Goal: Transaction & Acquisition: Purchase product/service

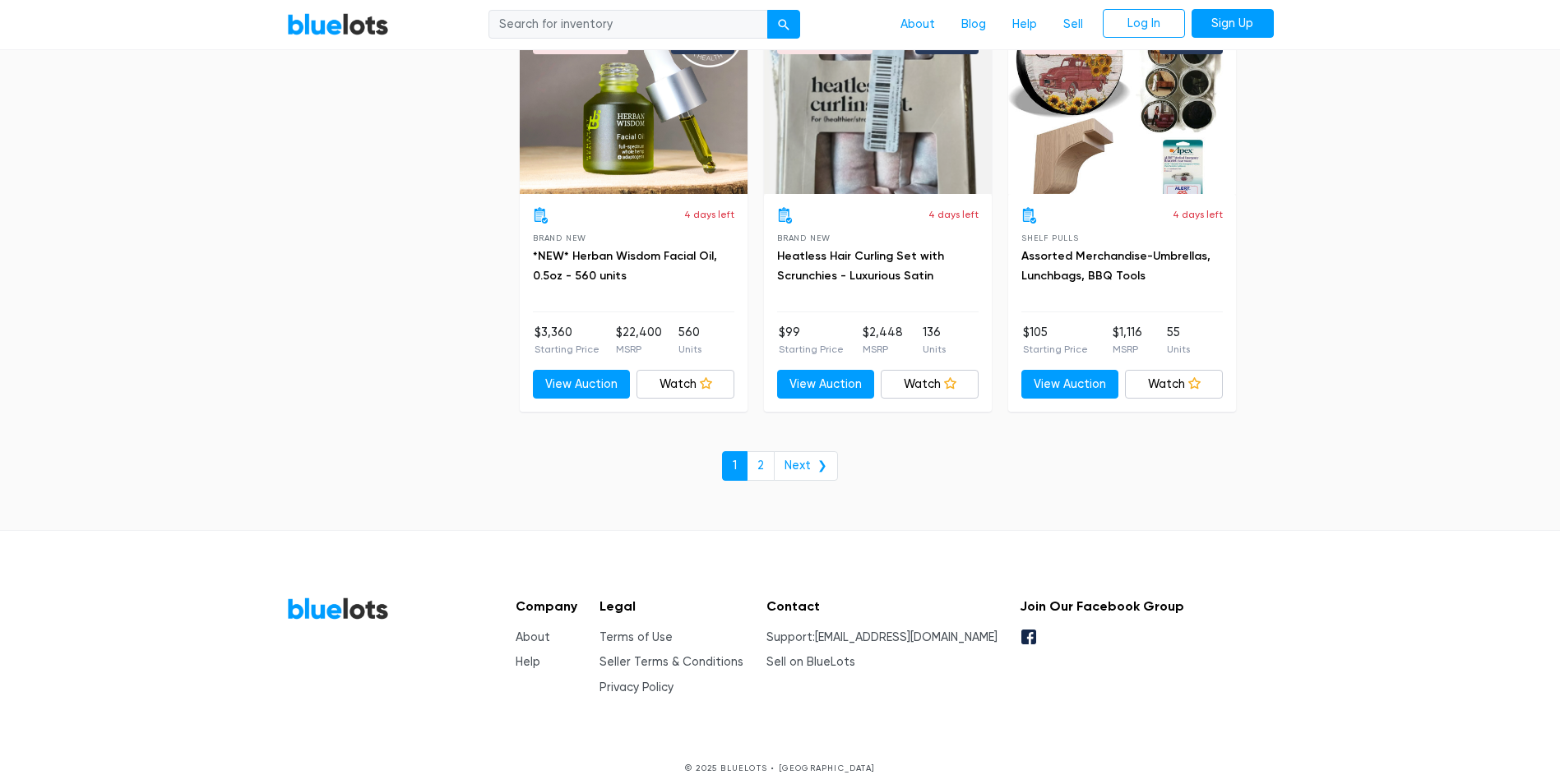
scroll to position [7071, 0]
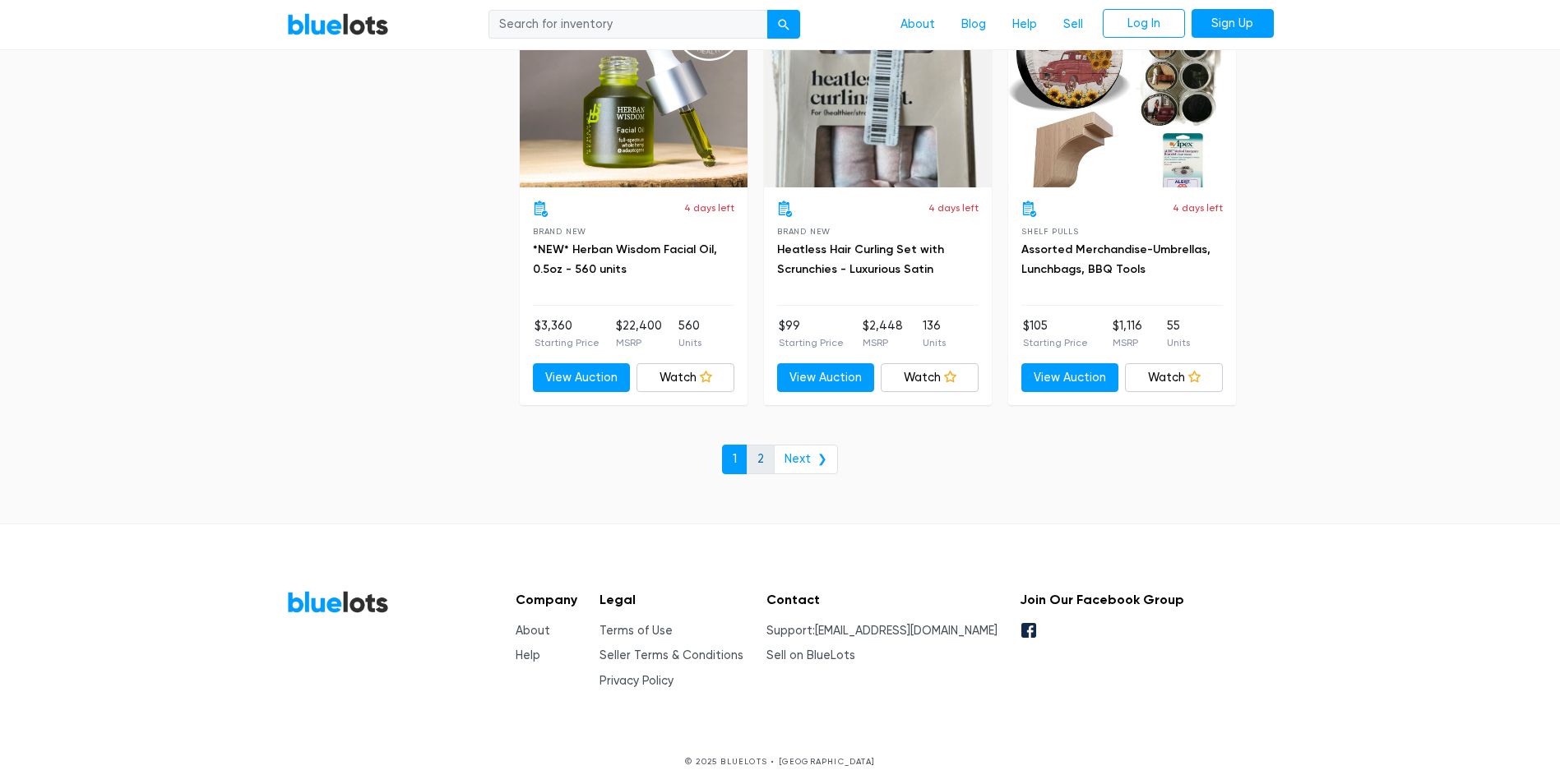
click at [760, 456] on link "2" at bounding box center [760, 459] width 28 height 30
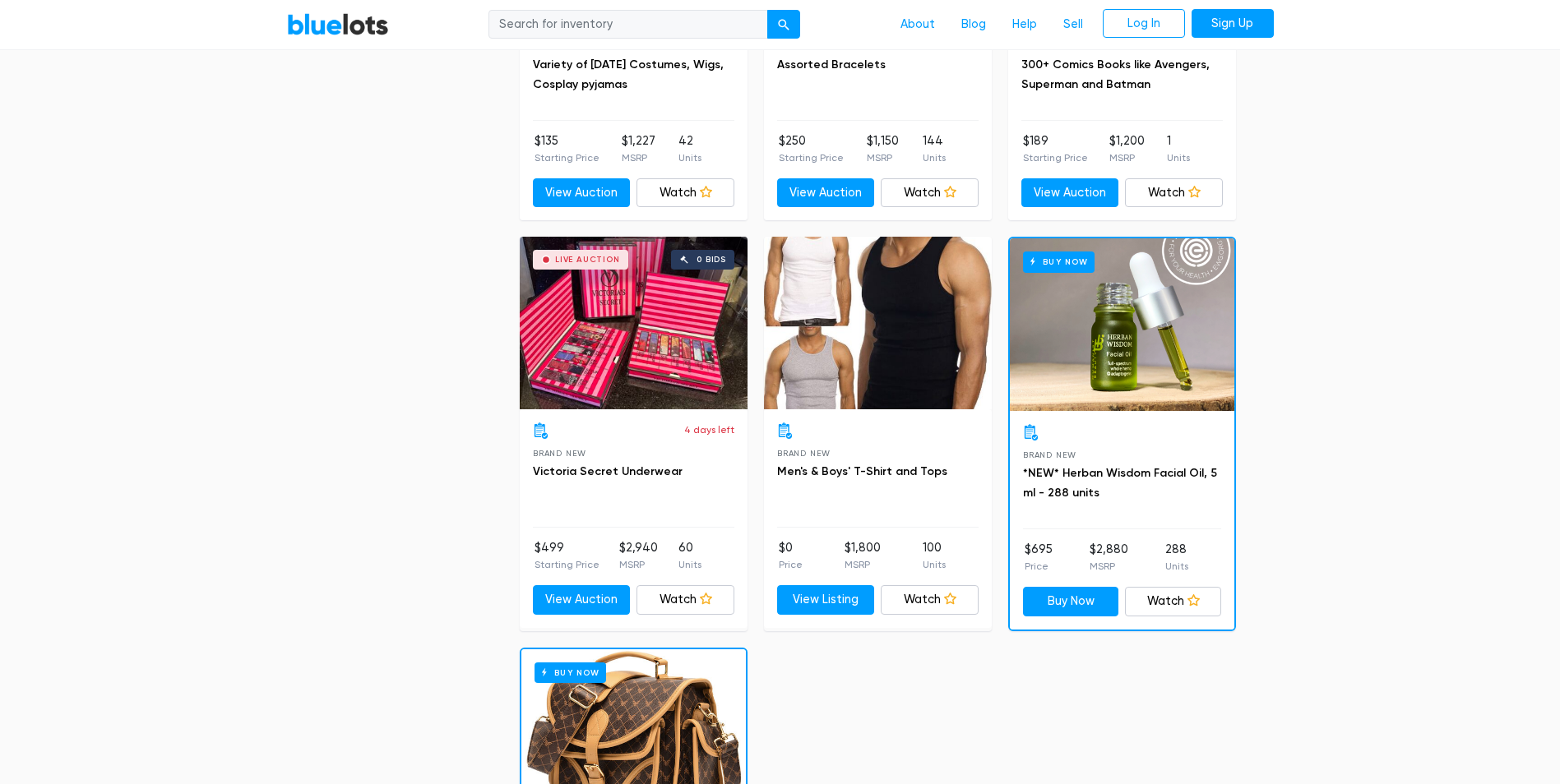
scroll to position [1563, 0]
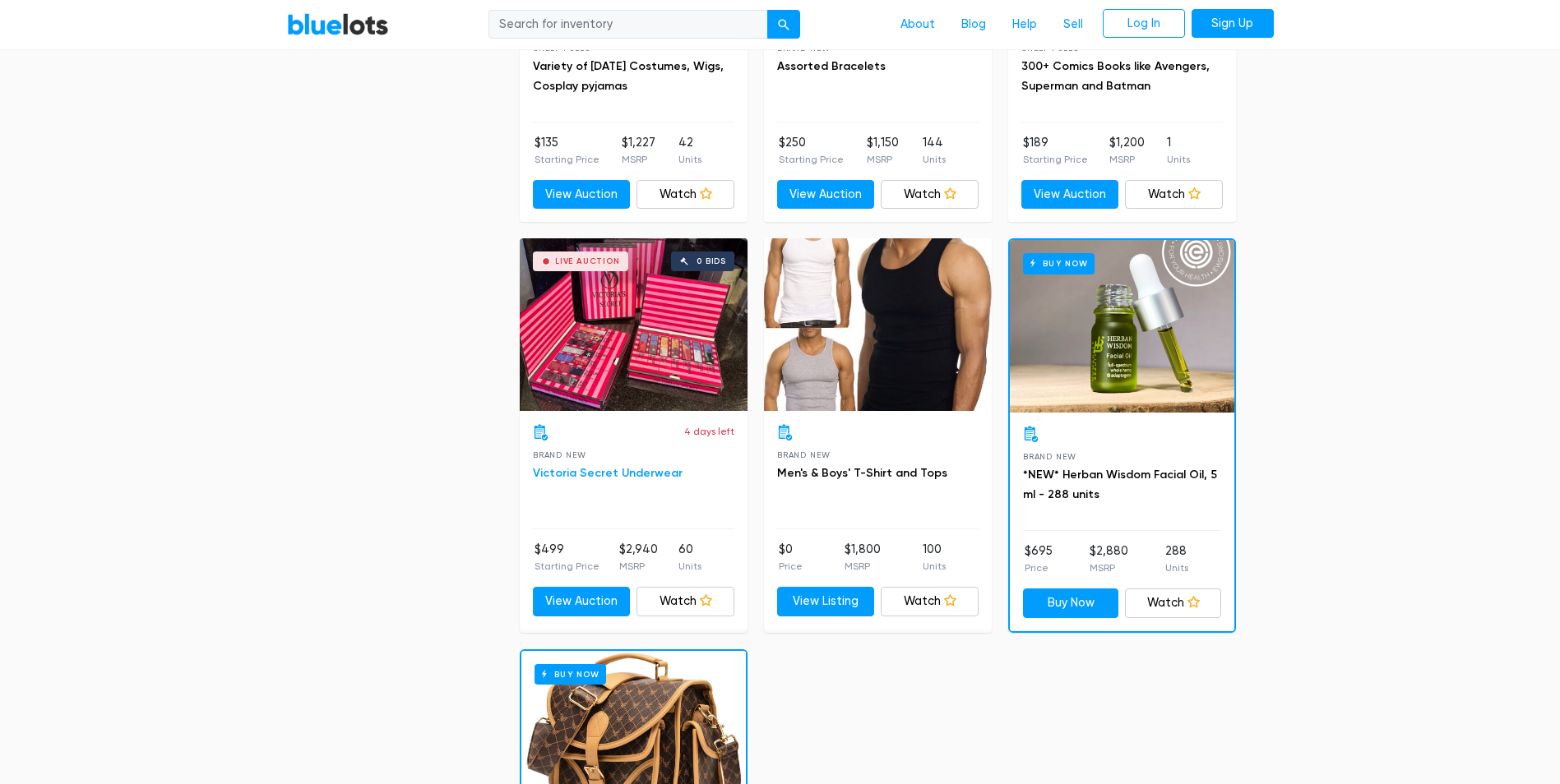
click at [638, 466] on link "Victoria Secret Underwear" at bounding box center [607, 473] width 149 height 14
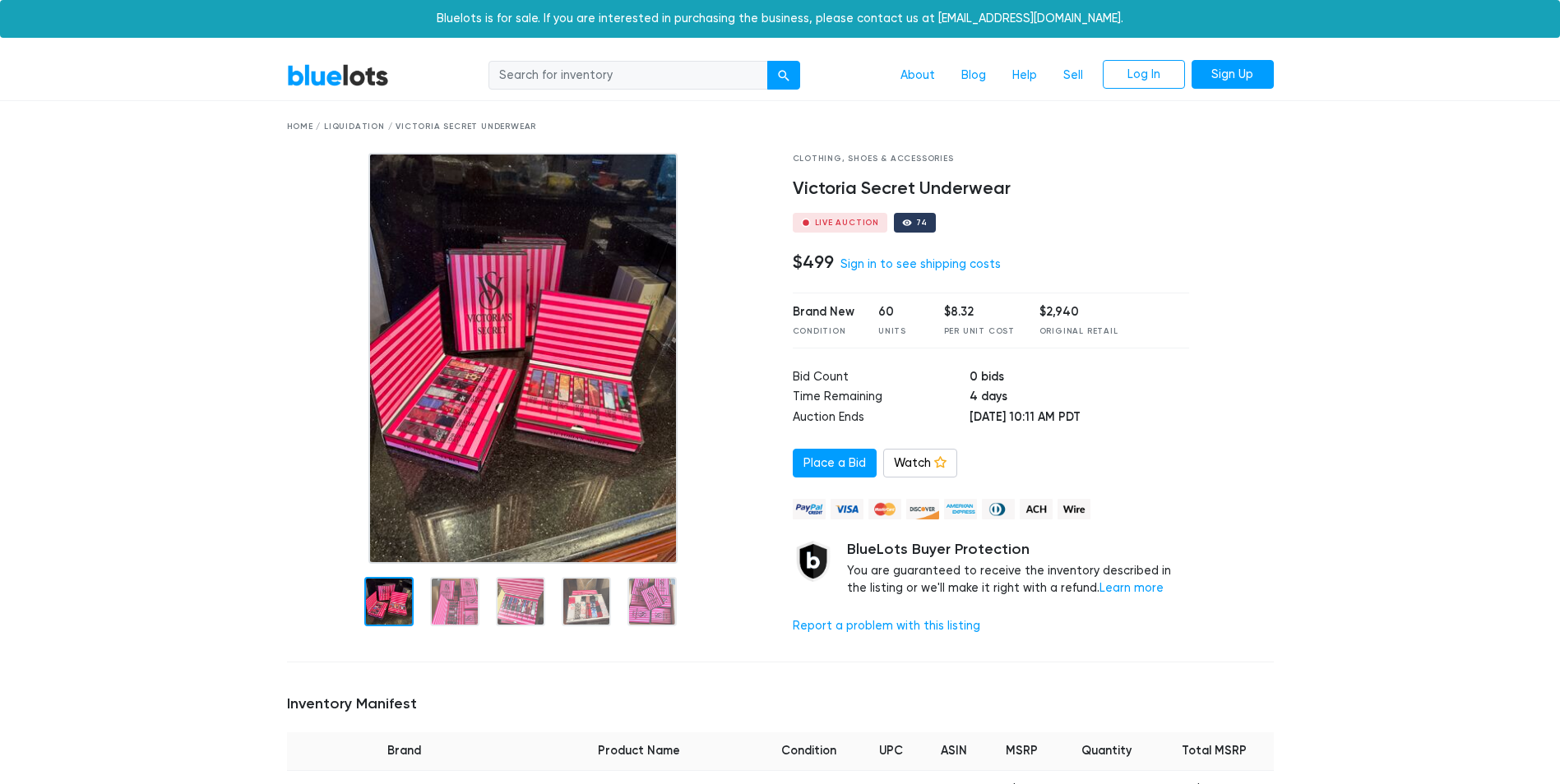
click at [571, 415] on img at bounding box center [524, 358] width 310 height 411
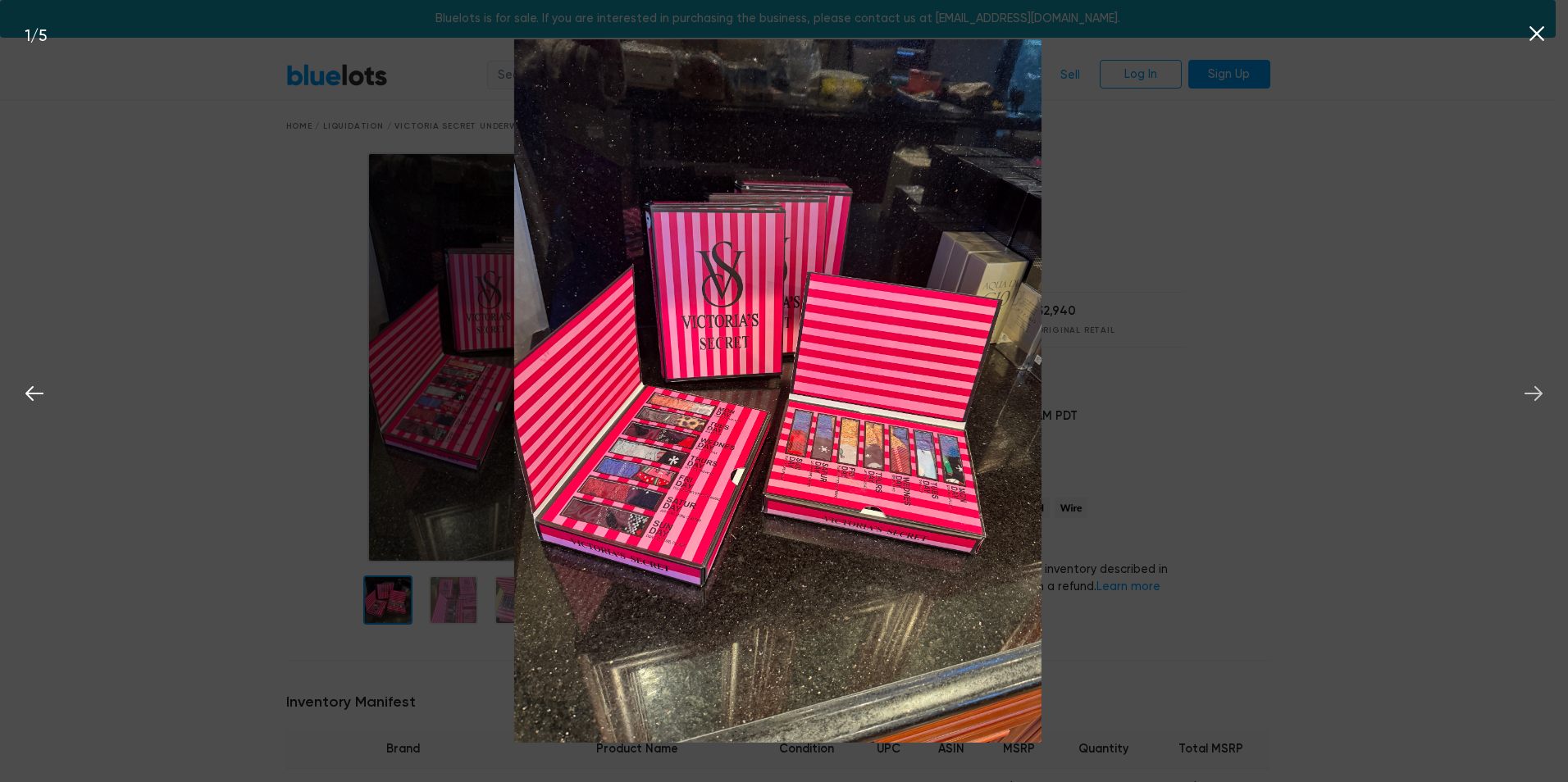
click at [1539, 393] on icon at bounding box center [1533, 393] width 25 height 25
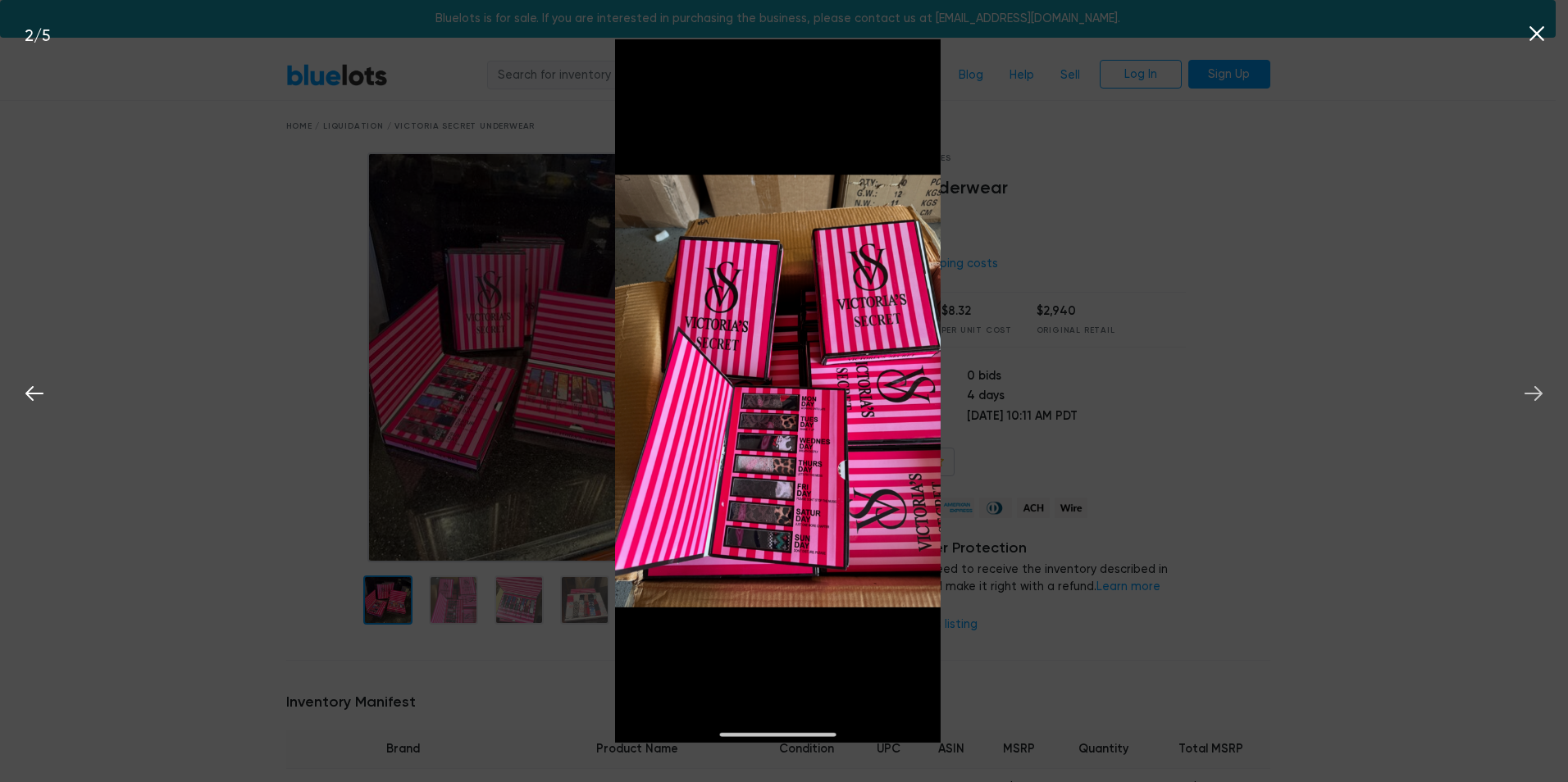
click at [1538, 393] on icon at bounding box center [1533, 393] width 25 height 25
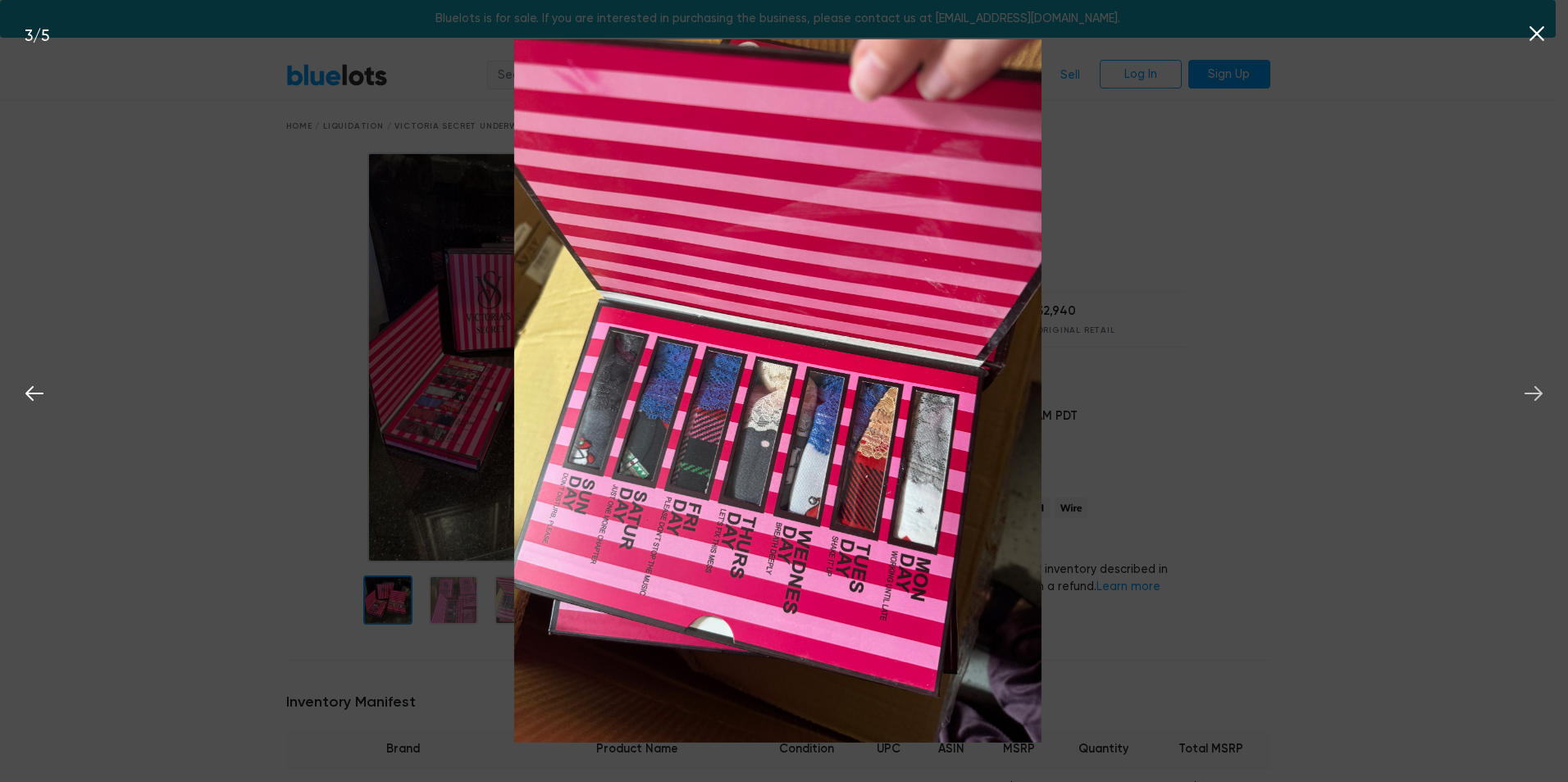
click at [1538, 393] on icon at bounding box center [1533, 393] width 25 height 25
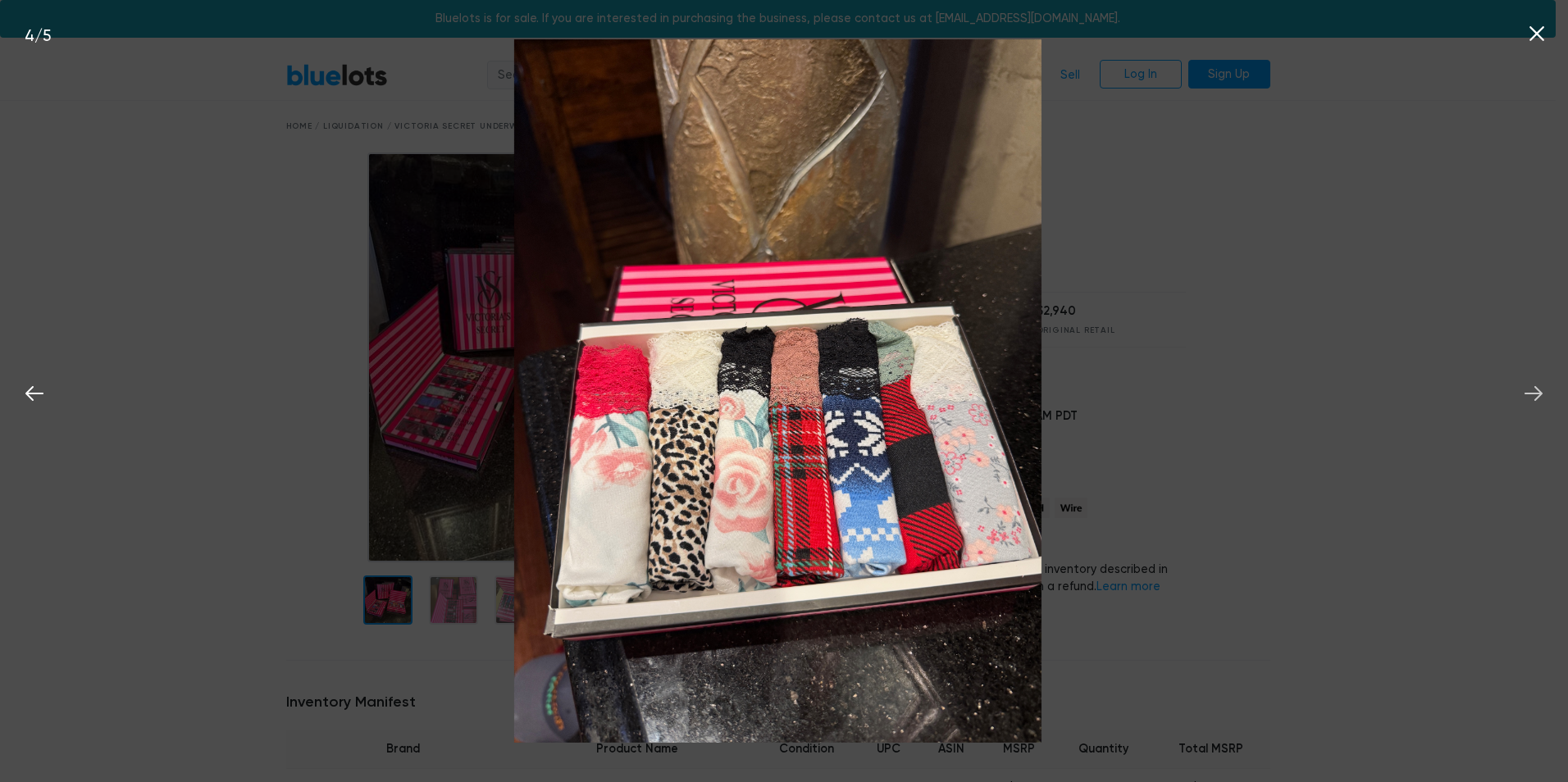
click at [1538, 393] on icon at bounding box center [1533, 393] width 25 height 25
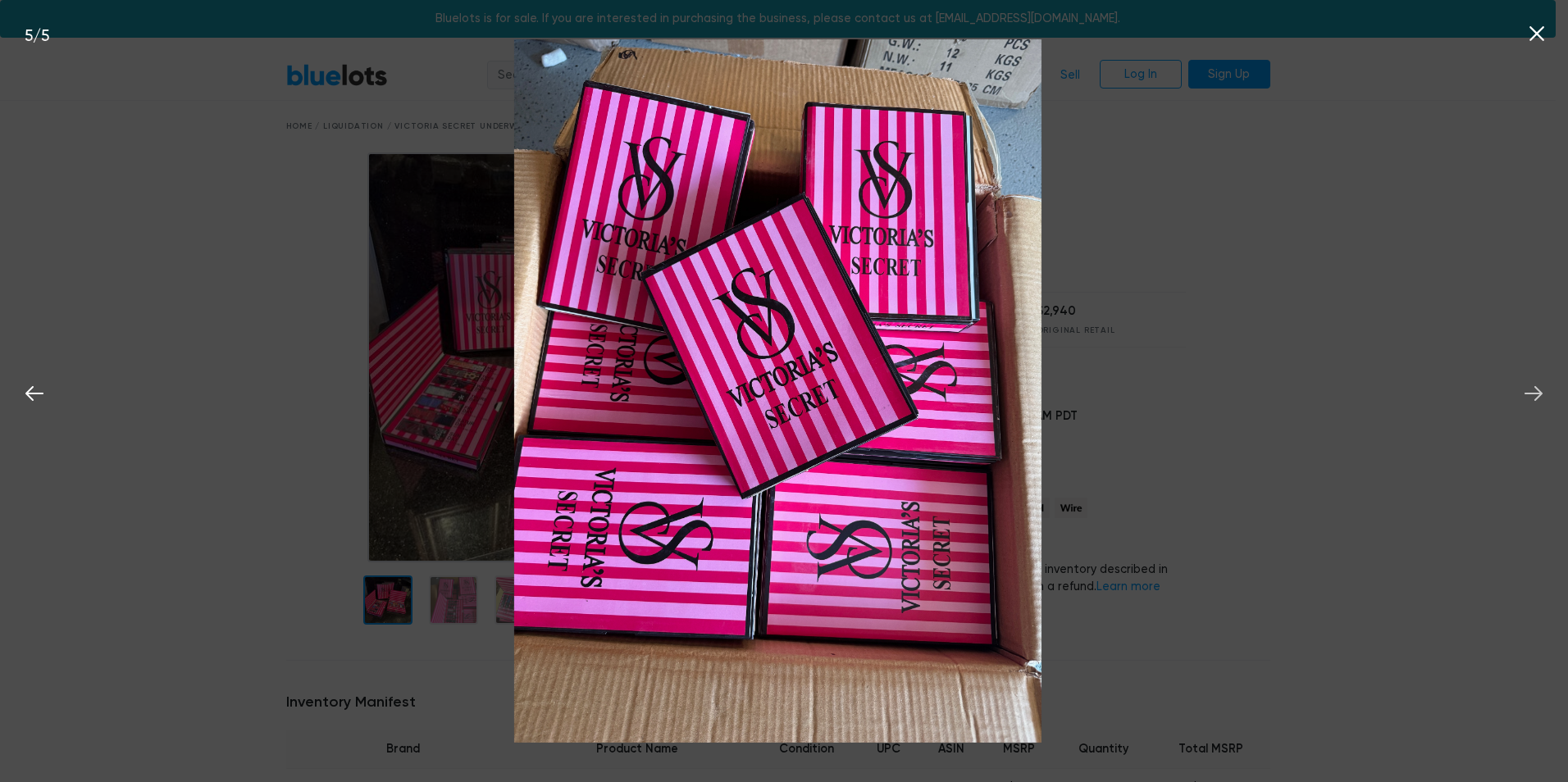
click at [1538, 393] on icon at bounding box center [1533, 393] width 25 height 25
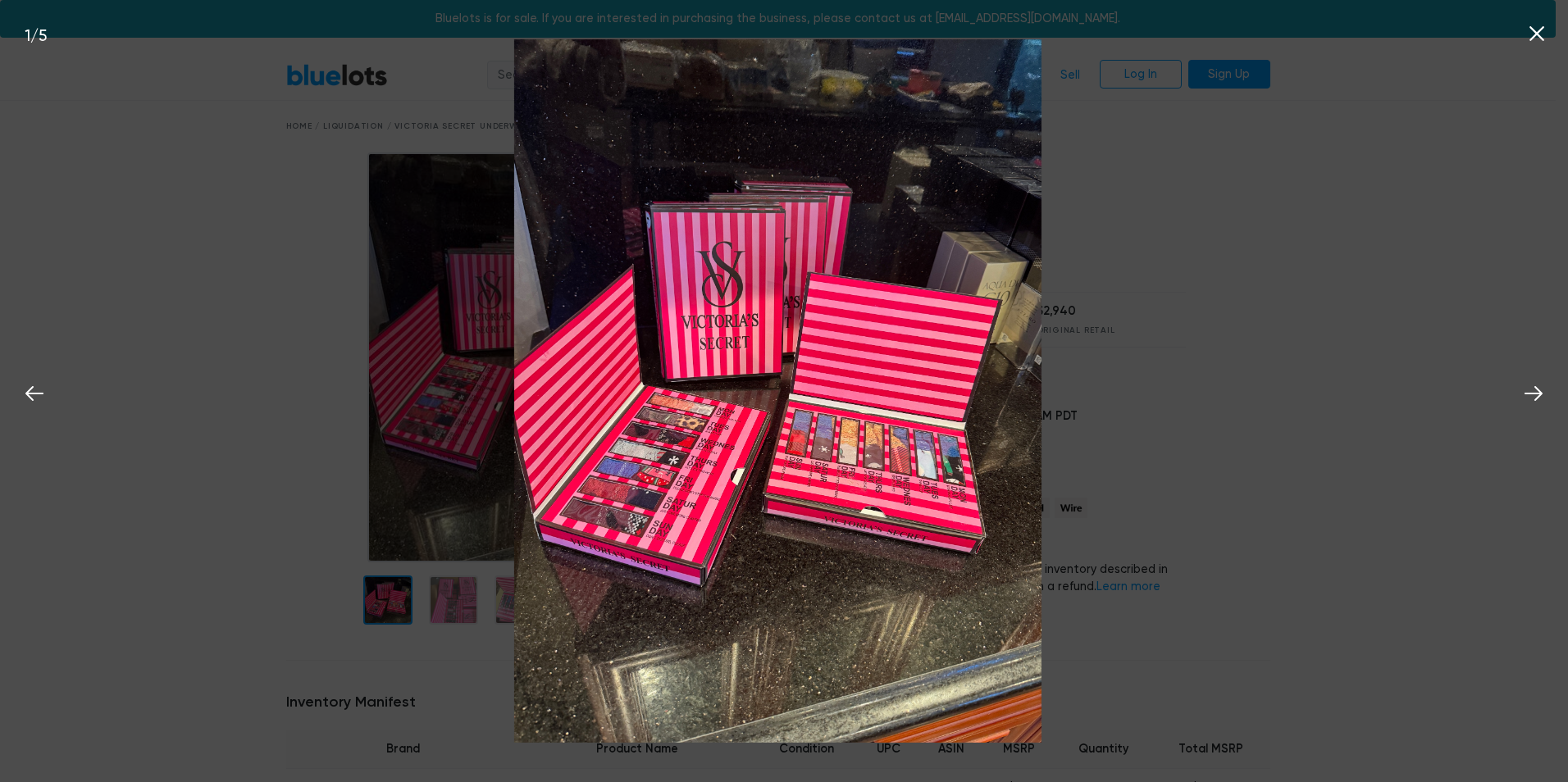
click at [1538, 38] on icon at bounding box center [1537, 33] width 25 height 25
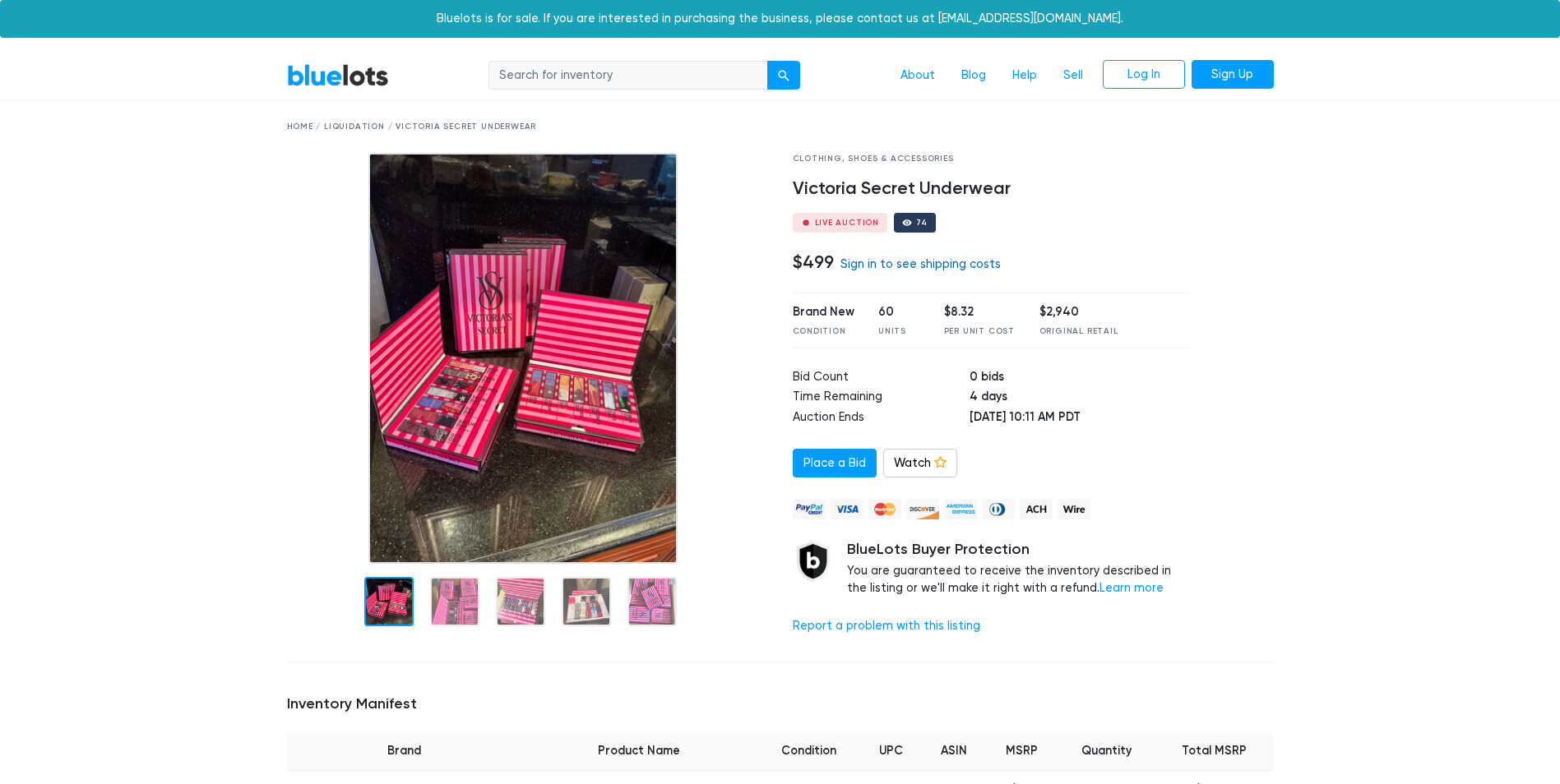
click at [854, 262] on link "Sign in to see shipping costs" at bounding box center [921, 264] width 160 height 14
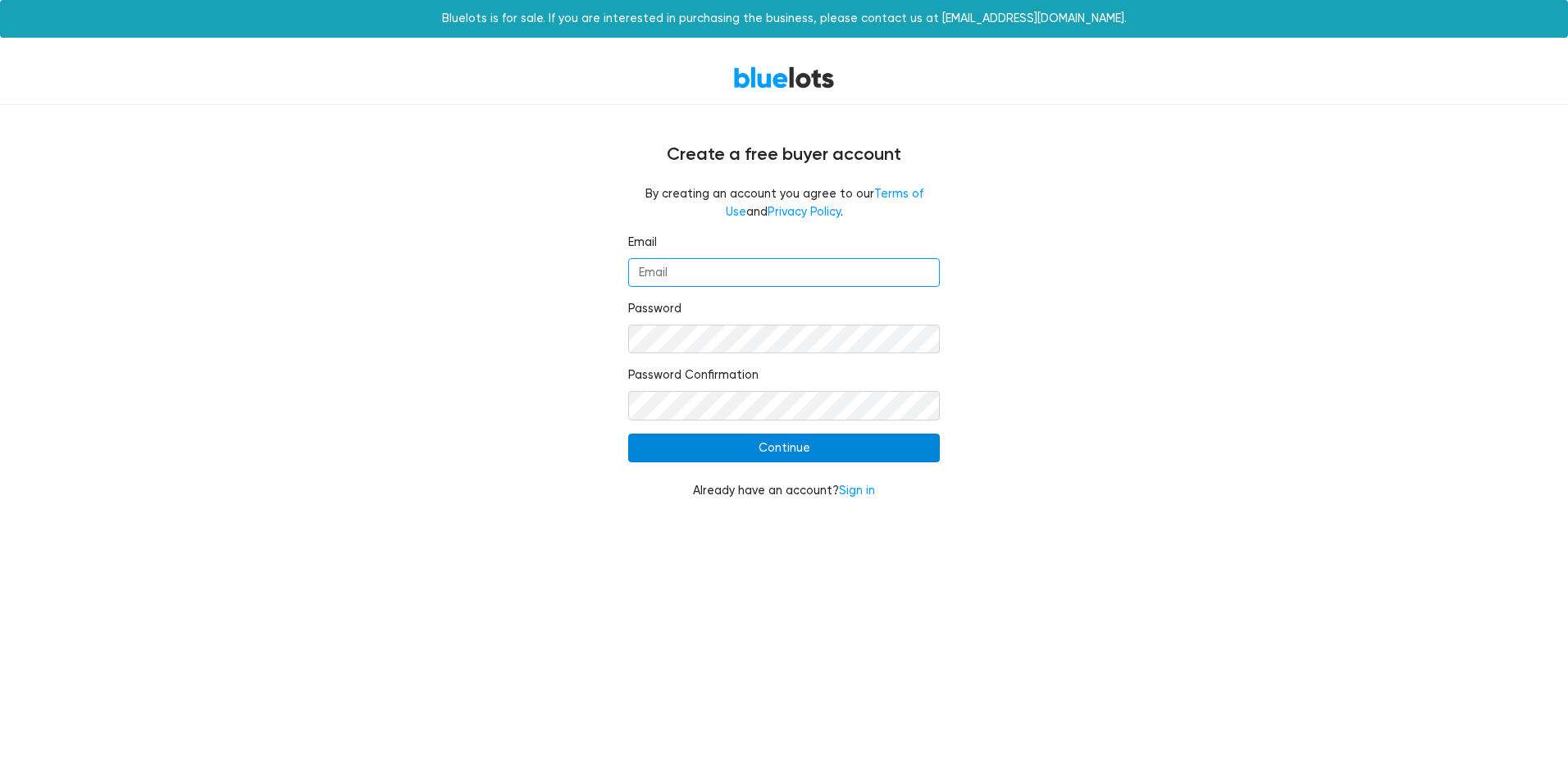
type input "[EMAIL_ADDRESS][DOMAIN_NAME]"
click at [779, 450] on input "Continue" at bounding box center [784, 449] width 312 height 30
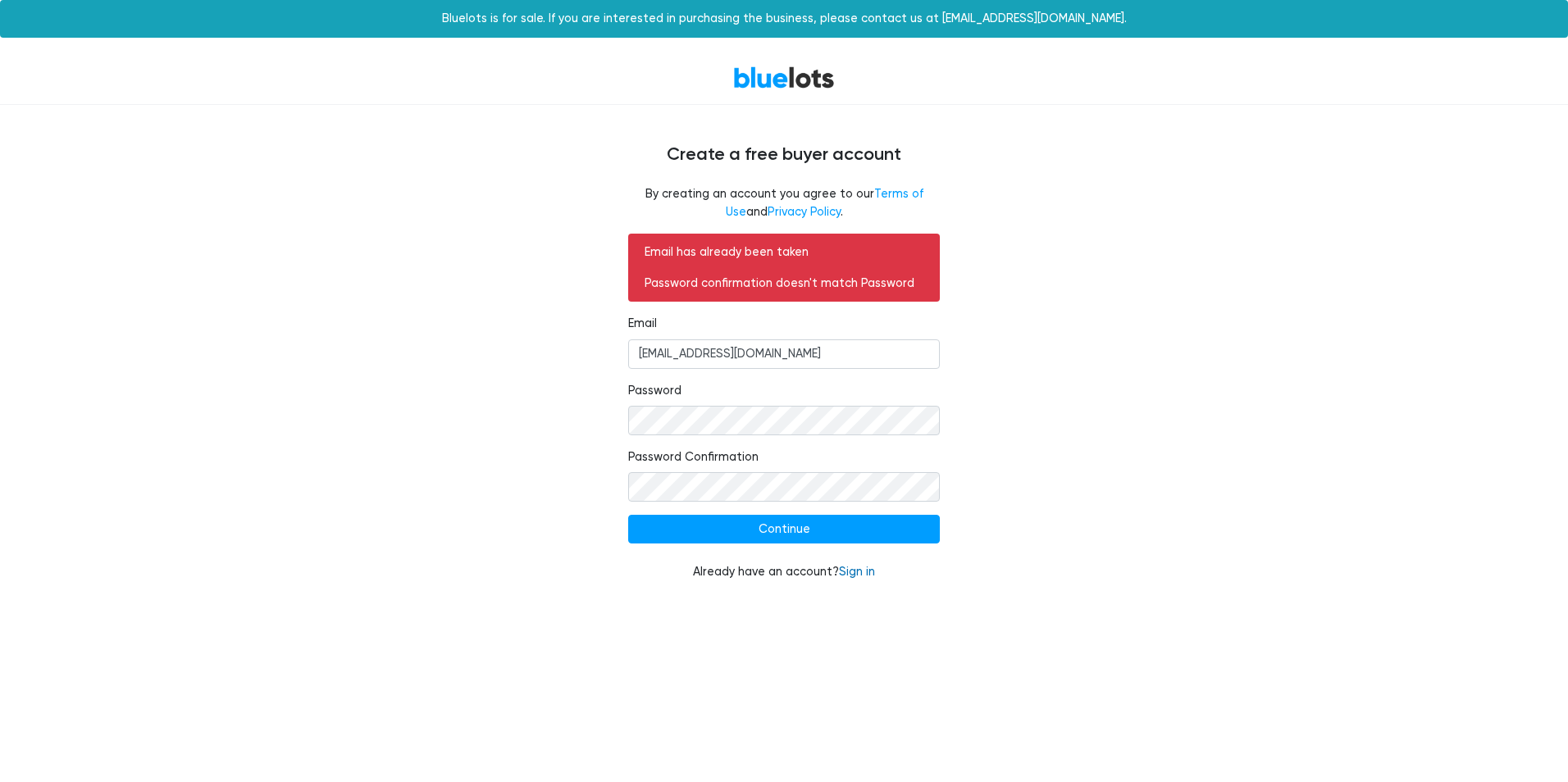
click at [863, 571] on link "Sign in" at bounding box center [858, 571] width 36 height 14
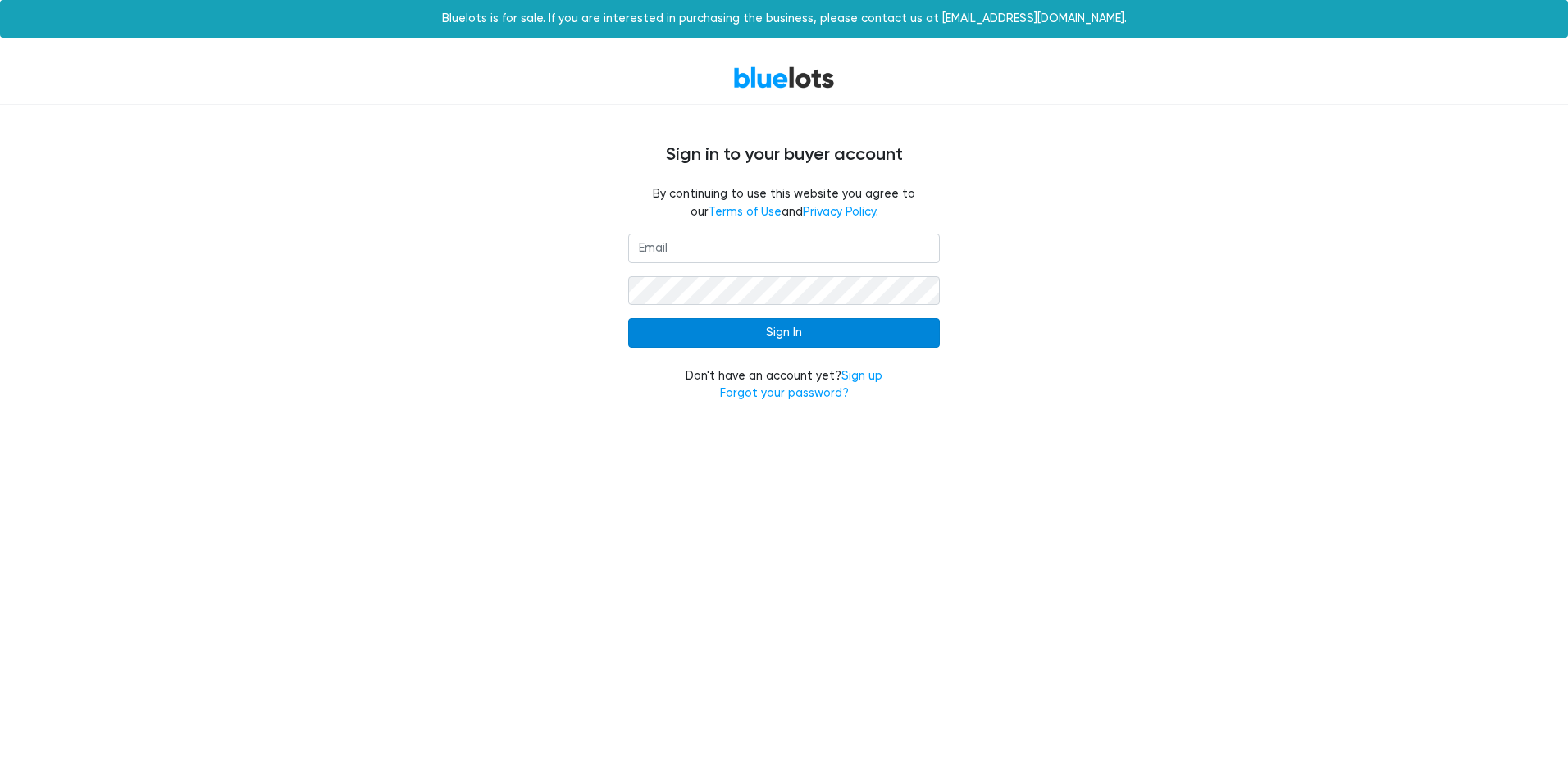
type input "Michaelandsqueak@gmail.com"
click at [769, 334] on input "Sign In" at bounding box center [784, 332] width 312 height 30
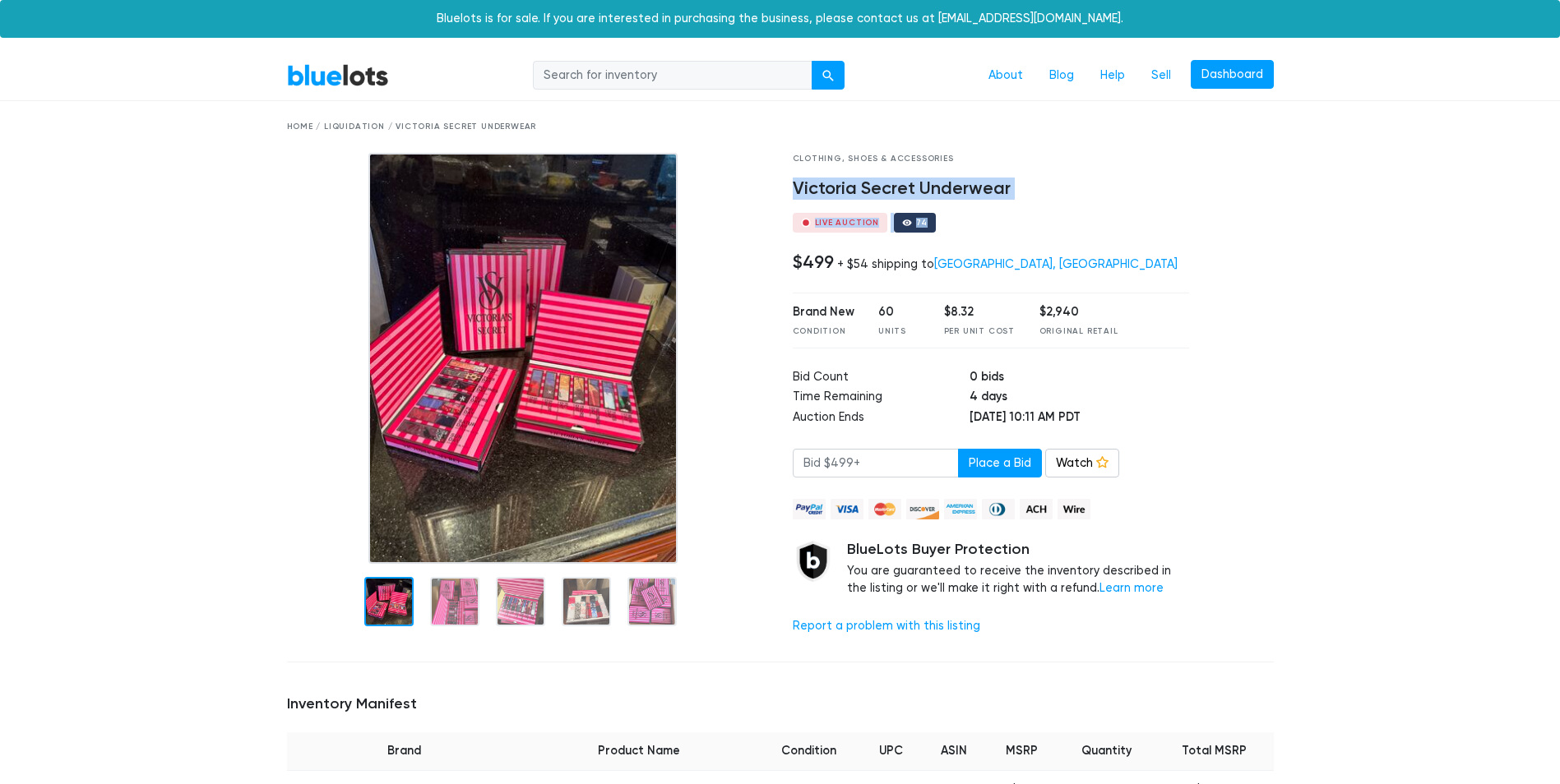
drag, startPoint x: 795, startPoint y: 188, endPoint x: 999, endPoint y: 209, distance: 205.1
click at [999, 209] on div "Clothing, Shoes & Accessories Victoria Secret Underwear Live Auction 74 $499 + …" at bounding box center [991, 401] width 422 height 495
drag, startPoint x: 999, startPoint y: 209, endPoint x: 983, endPoint y: 186, distance: 28.0
drag, startPoint x: 983, startPoint y: 186, endPoint x: 719, endPoint y: 418, distance: 351.5
click at [726, 419] on div at bounding box center [527, 358] width 481 height 411
